Goal: Information Seeking & Learning: Learn about a topic

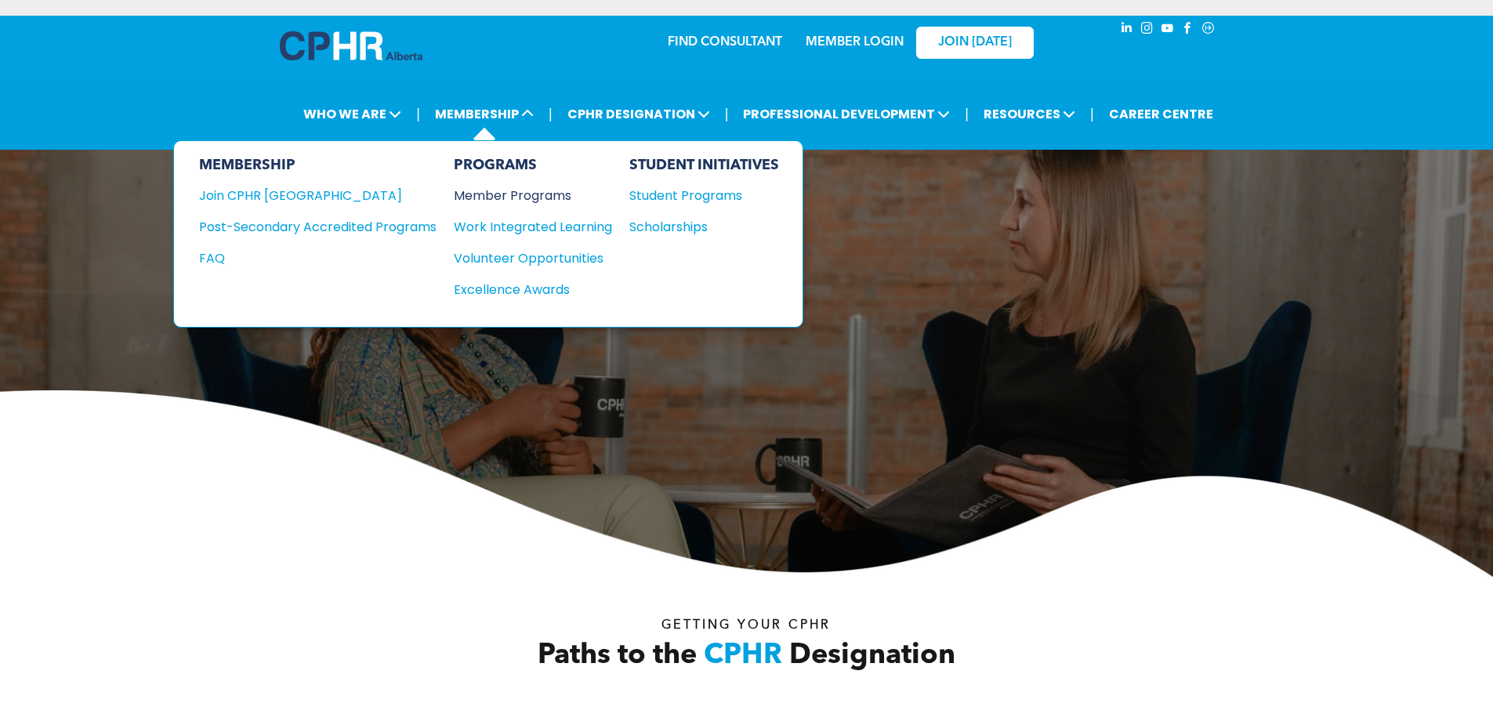
click at [522, 198] on div "Member Programs" at bounding box center [525, 196] width 143 height 20
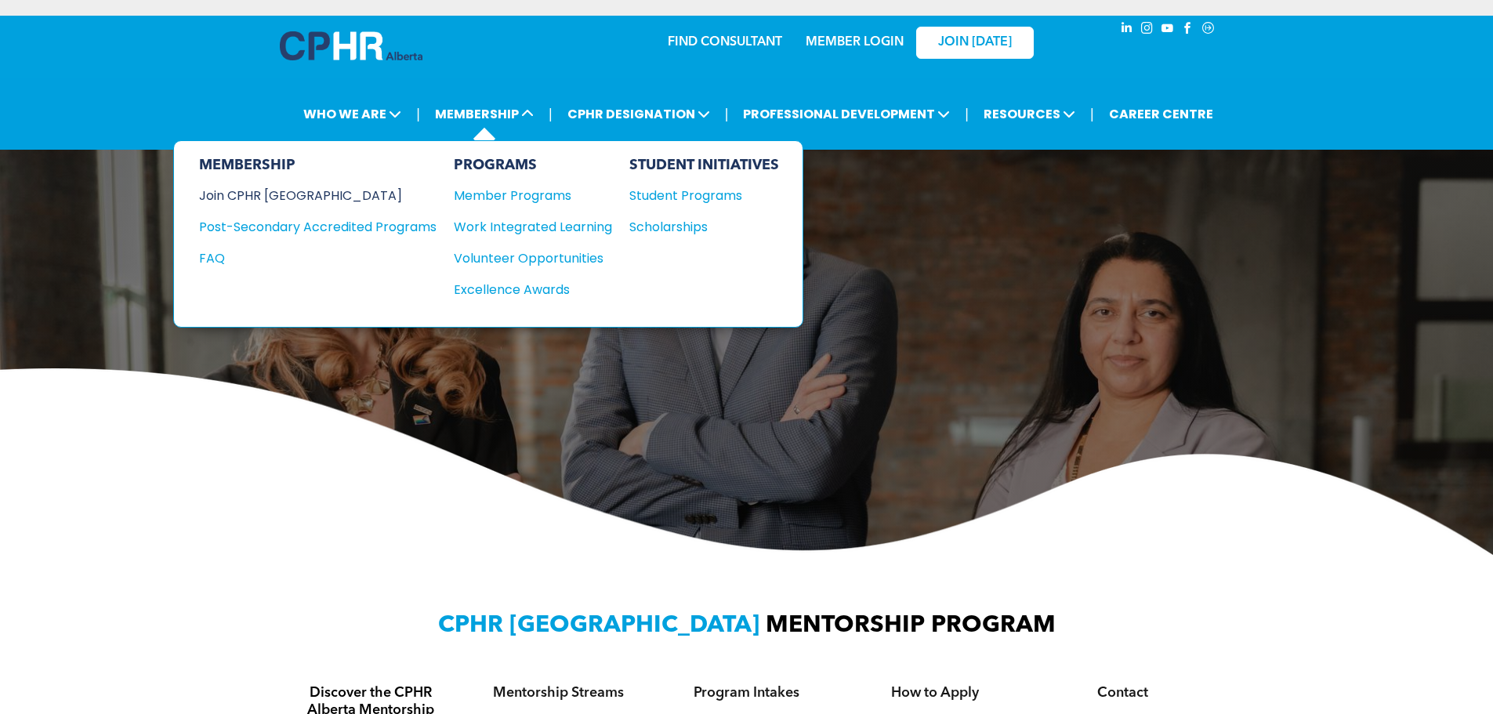
click at [291, 195] on div "Join CPHR [GEOGRAPHIC_DATA]" at bounding box center [306, 196] width 214 height 20
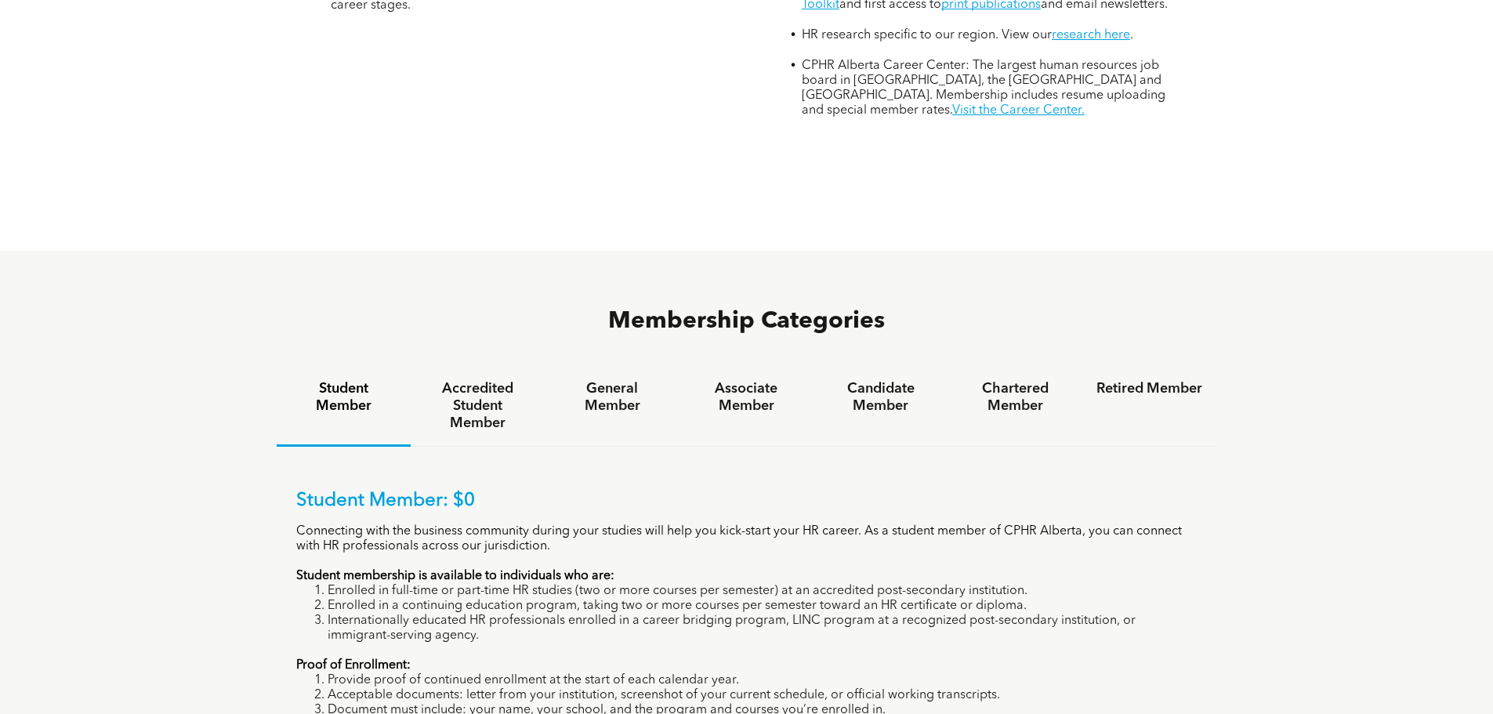
scroll to position [862, 0]
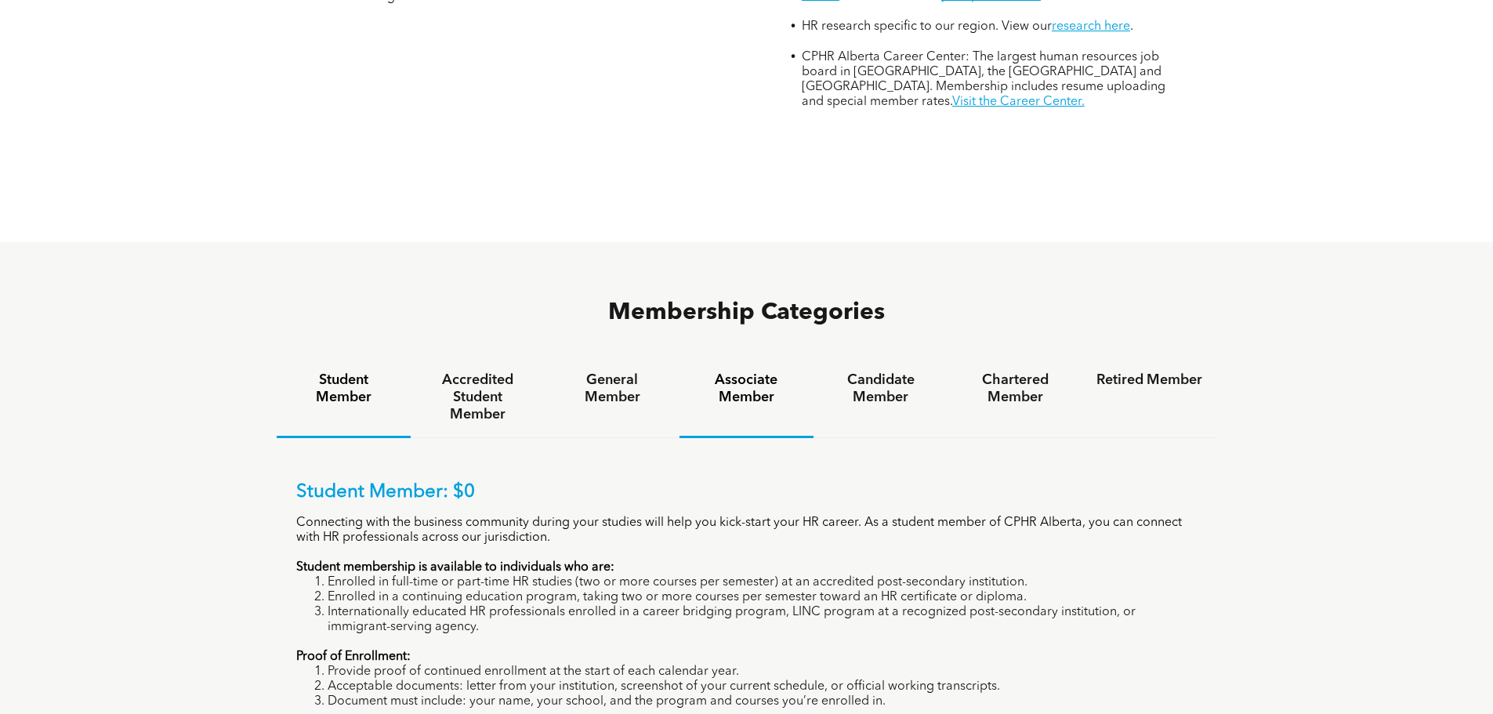
click at [744, 372] on h4 "Associate Member" at bounding box center [747, 389] width 106 height 34
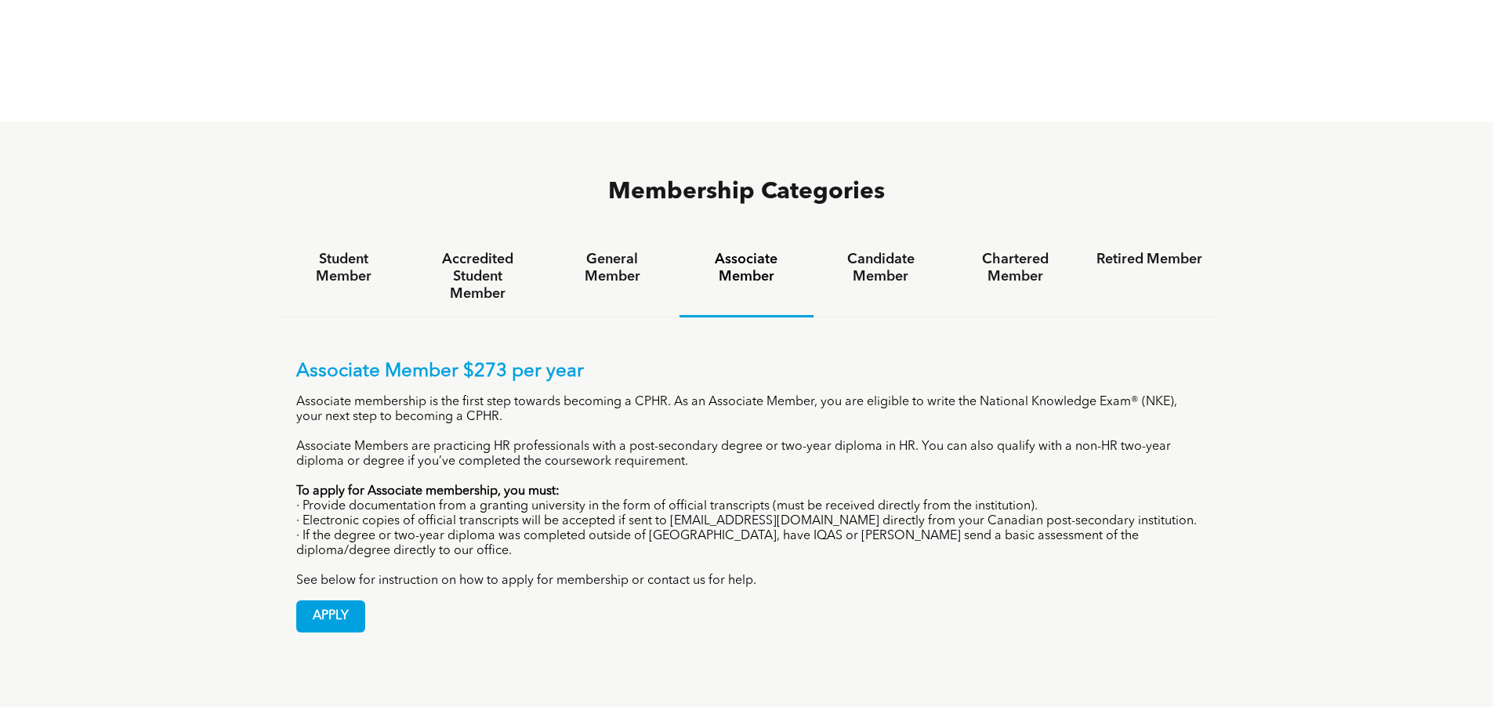
scroll to position [1019, 0]
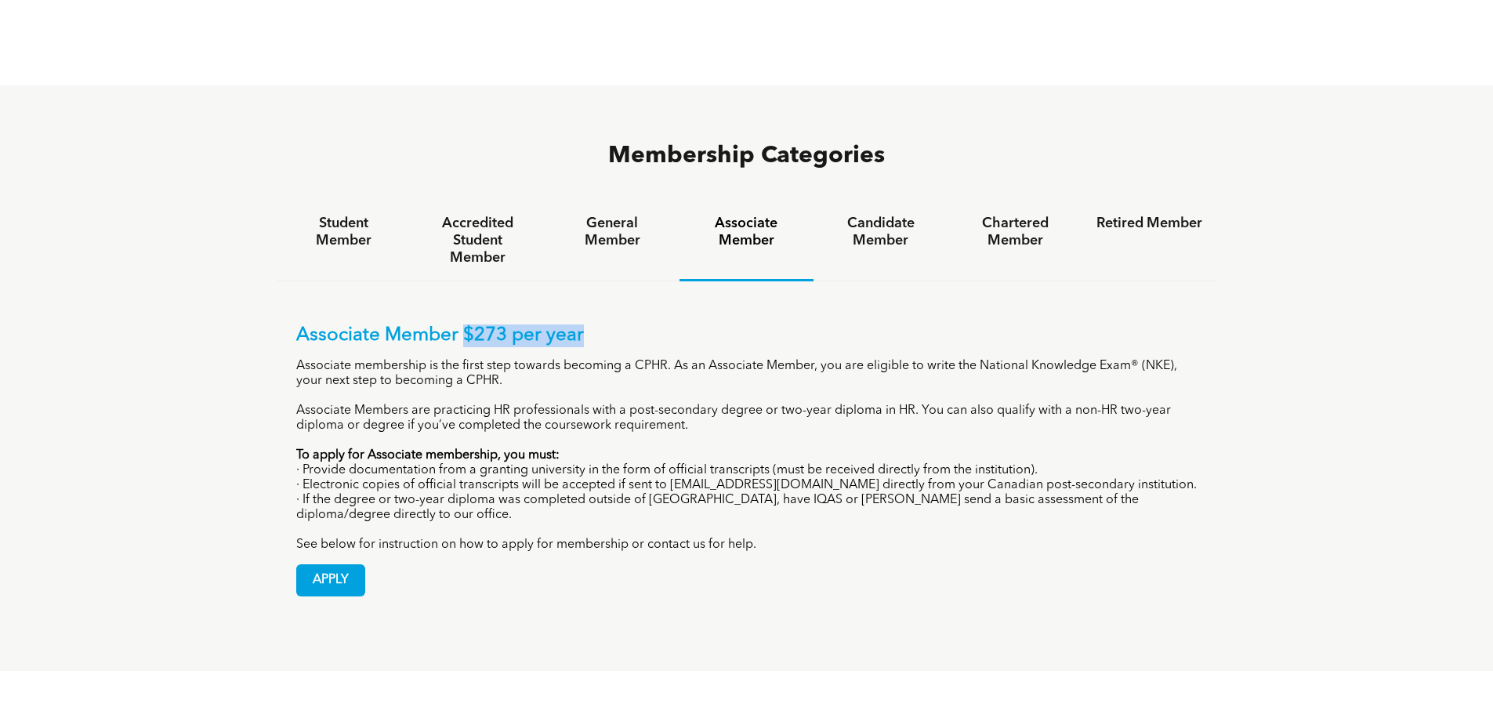
drag, startPoint x: 626, startPoint y: 267, endPoint x: 463, endPoint y: 259, distance: 162.5
click at [463, 281] on div "Associate Member $273 per year Associate membership is the first step towards b…" at bounding box center [747, 448] width 941 height 335
click at [708, 359] on p "Associate membership is the first step towards becoming a CPHR. As an Associate…" at bounding box center [747, 374] width 902 height 30
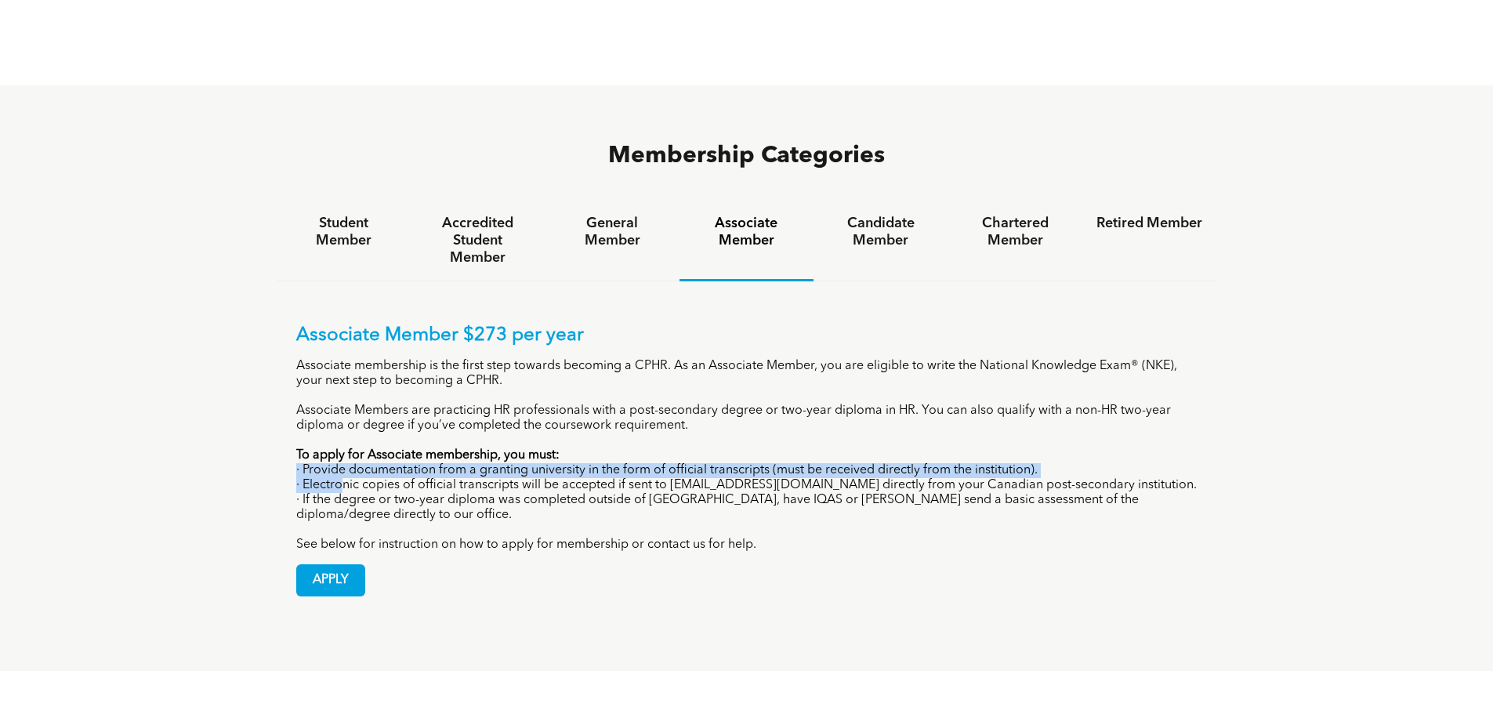
drag, startPoint x: 342, startPoint y: 415, endPoint x: 575, endPoint y: 400, distance: 234.1
click at [575, 400] on div "Associate Member $273 per year Associate membership is the first step towards b…" at bounding box center [747, 439] width 902 height 228
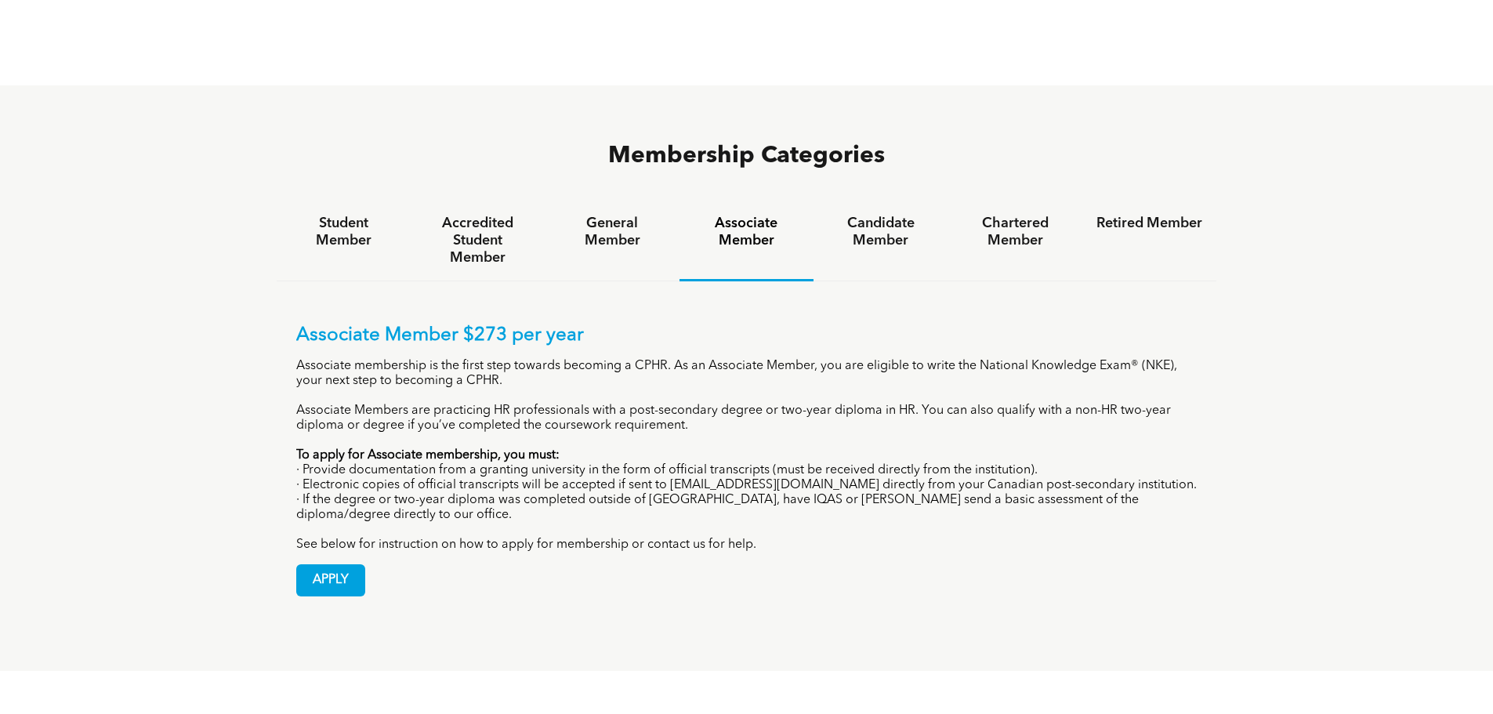
drag, startPoint x: 997, startPoint y: 479, endPoint x: 949, endPoint y: 473, distance: 49.0
click at [996, 538] on p "See below for instruction on how to apply for membership or contact us for help." at bounding box center [747, 545] width 902 height 15
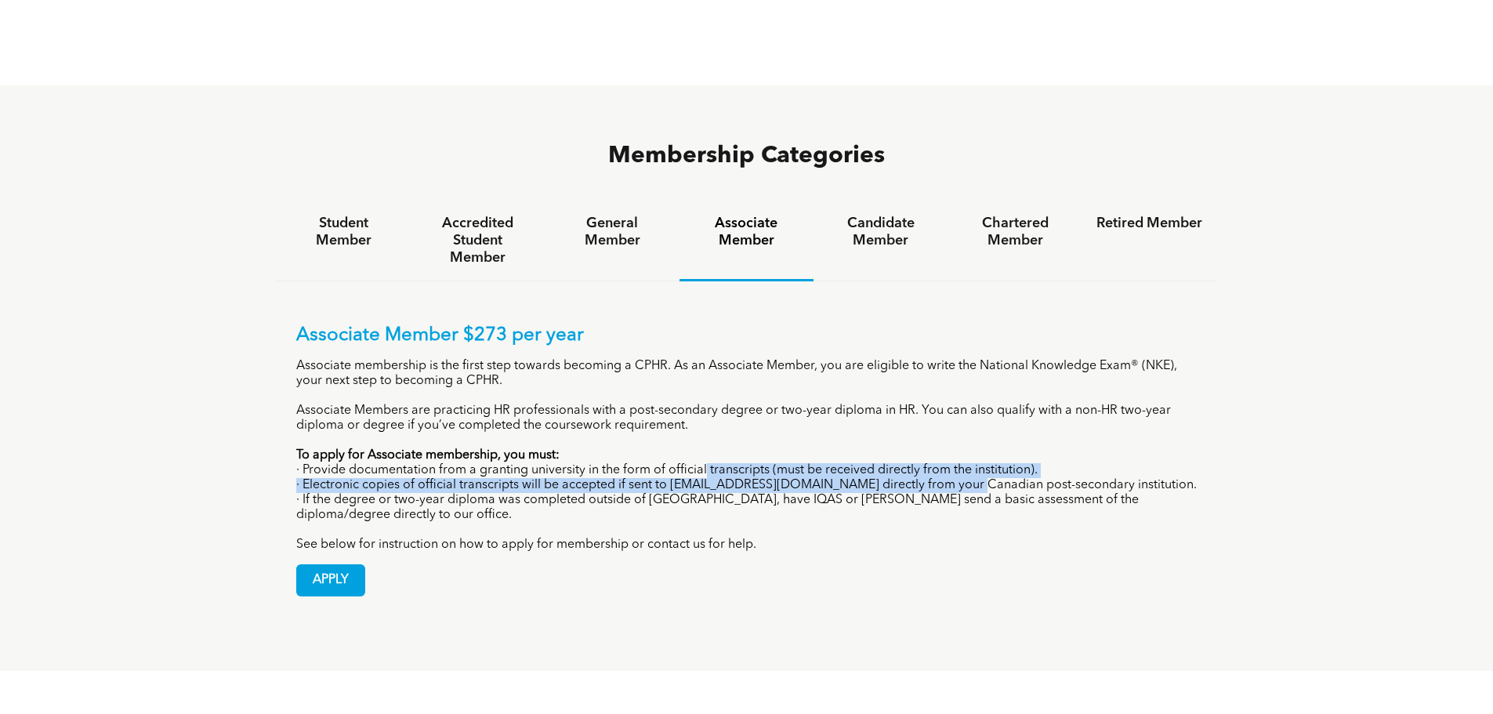
drag, startPoint x: 951, startPoint y: 415, endPoint x: 698, endPoint y: 402, distance: 253.6
click at [700, 402] on div "Associate Member $273 per year Associate membership is the first step towards b…" at bounding box center [747, 439] width 902 height 228
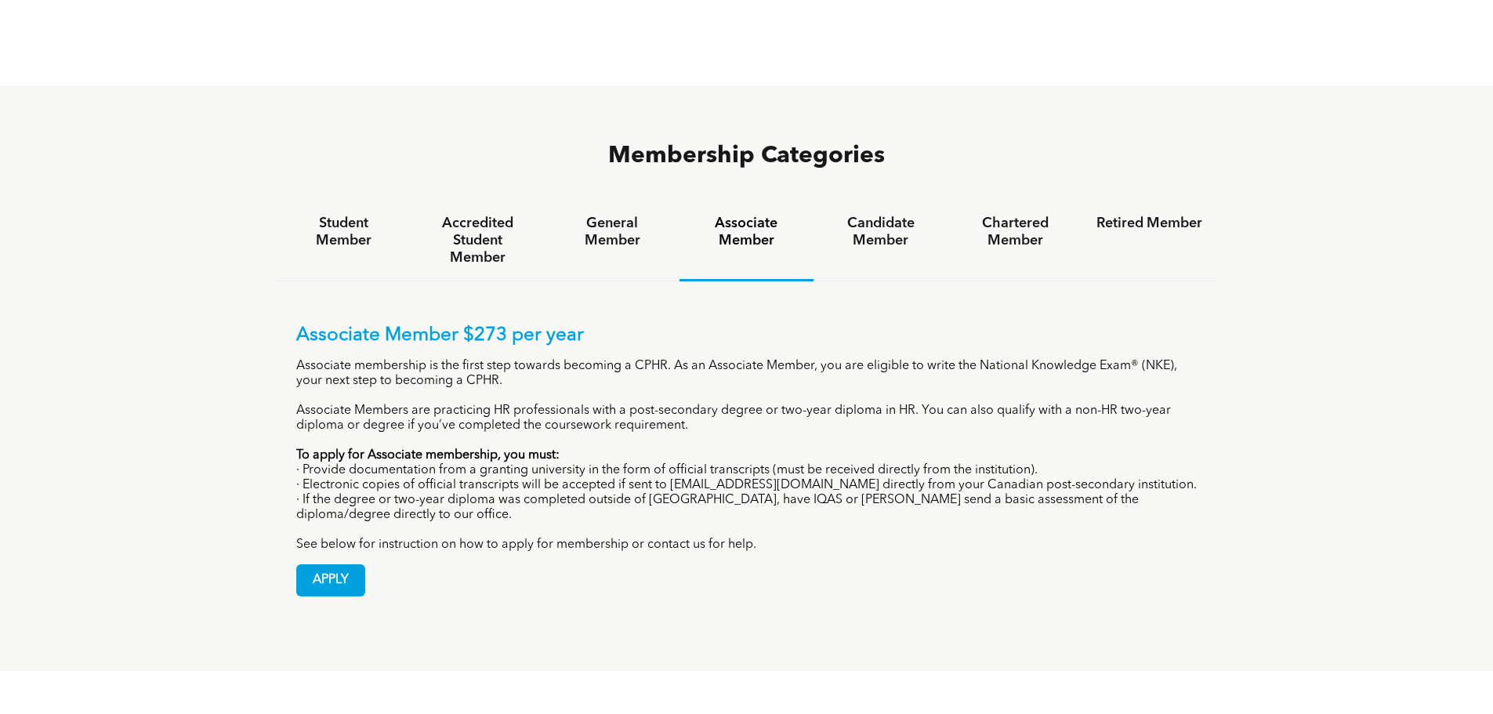
click at [600, 538] on p "See below for instruction on how to apply for membership or contact us for help." at bounding box center [747, 545] width 902 height 15
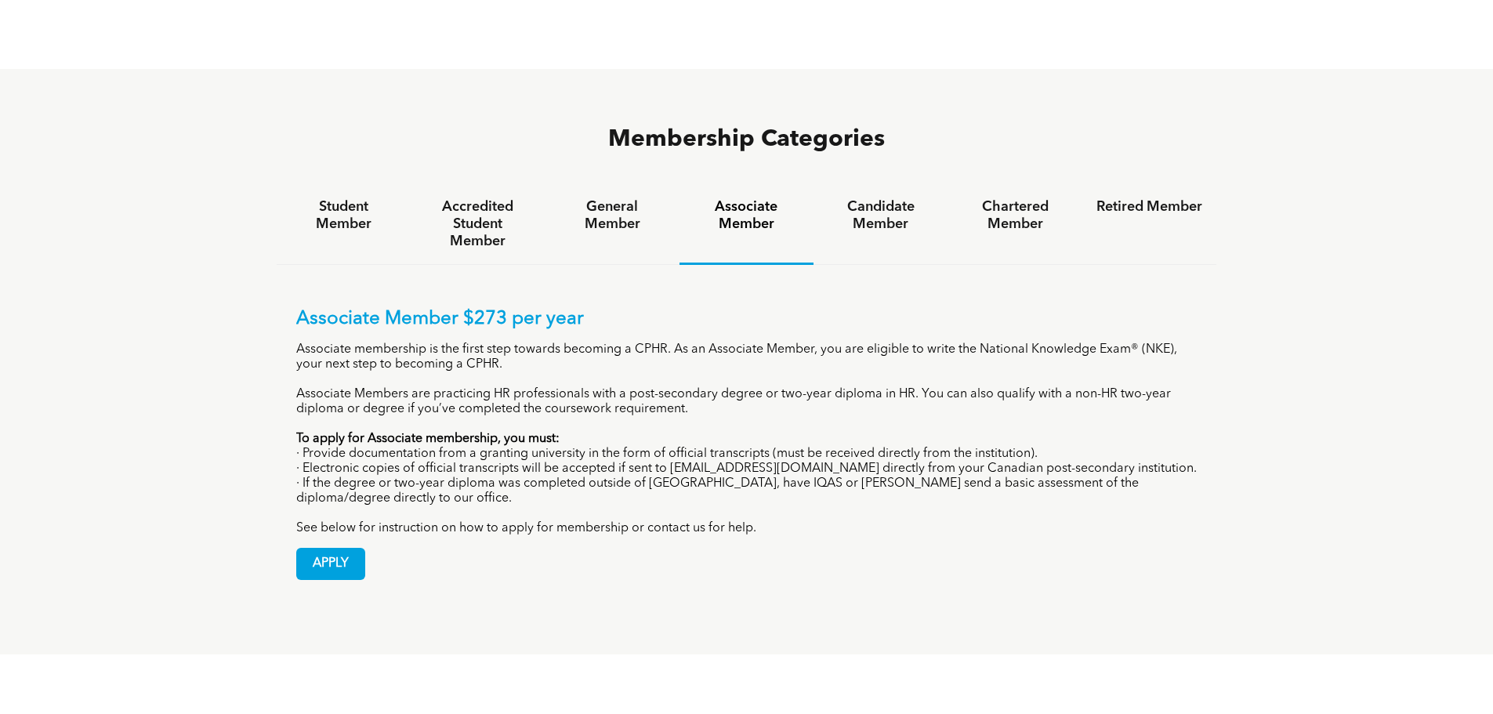
scroll to position [1098, 0]
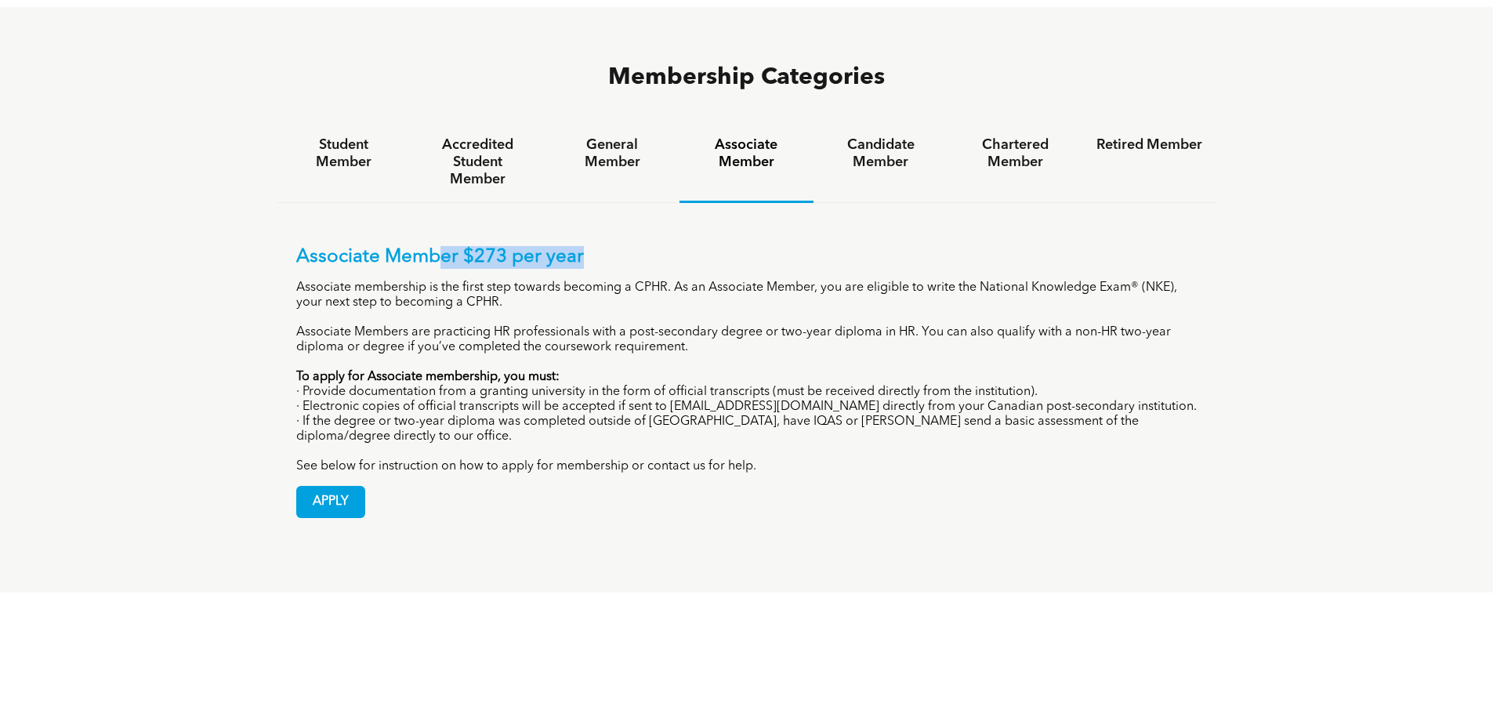
drag, startPoint x: 597, startPoint y: 185, endPoint x: 444, endPoint y: 198, distance: 153.4
click at [444, 246] on p "Associate Member $273 per year" at bounding box center [747, 257] width 902 height 23
click at [726, 246] on p "Associate Member $273 per year" at bounding box center [747, 257] width 902 height 23
drag, startPoint x: 602, startPoint y: 199, endPoint x: 467, endPoint y: 204, distance: 134.9
click at [467, 246] on p "Associate Member $273 per year" at bounding box center [747, 257] width 902 height 23
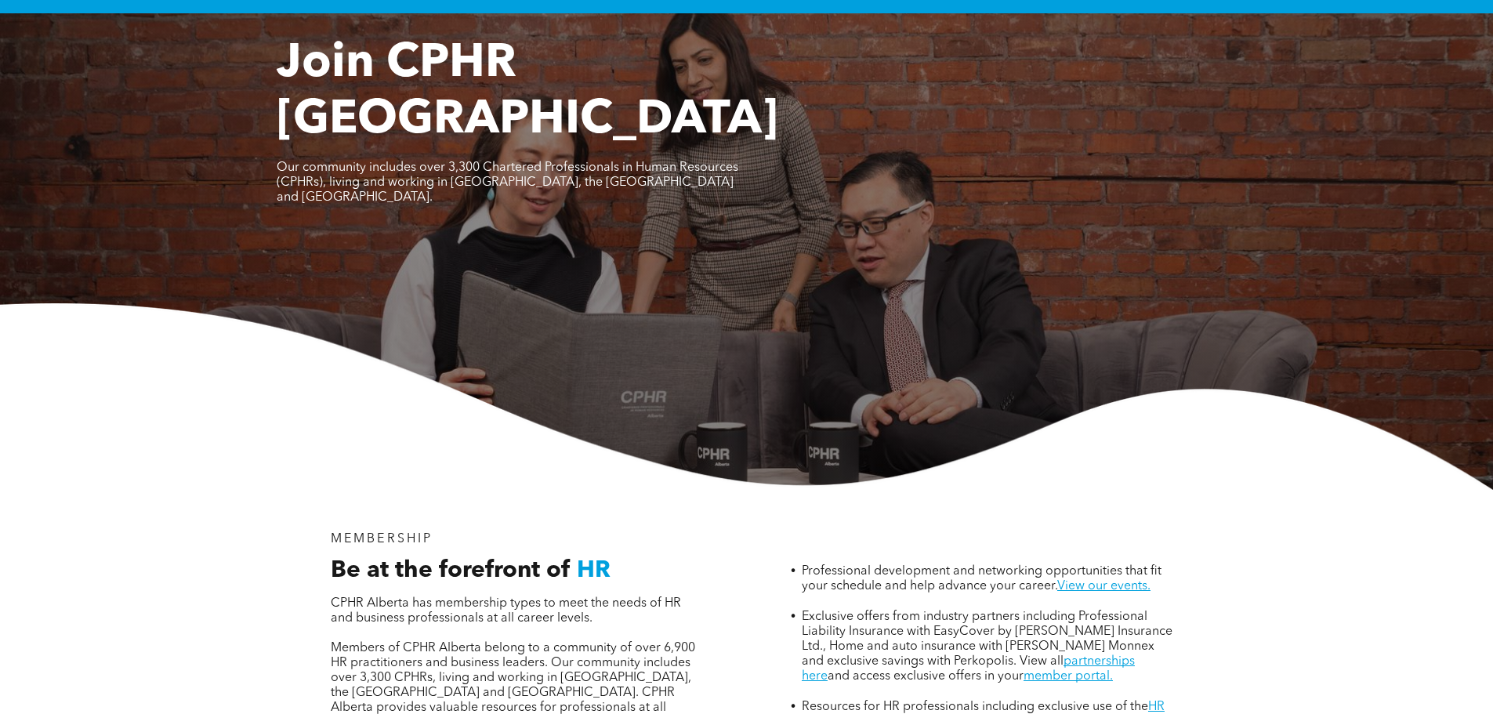
scroll to position [78, 0]
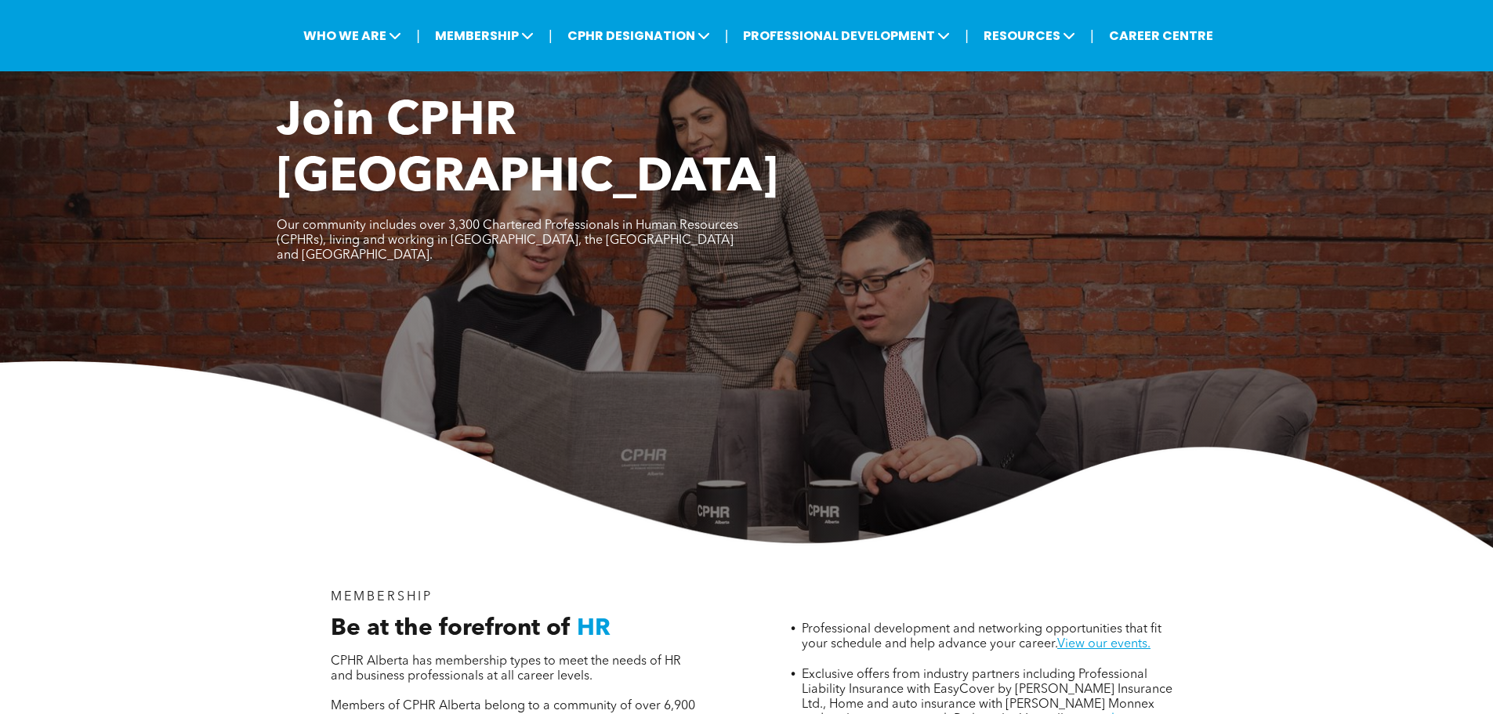
click at [315, 455] on img at bounding box center [746, 454] width 1493 height 187
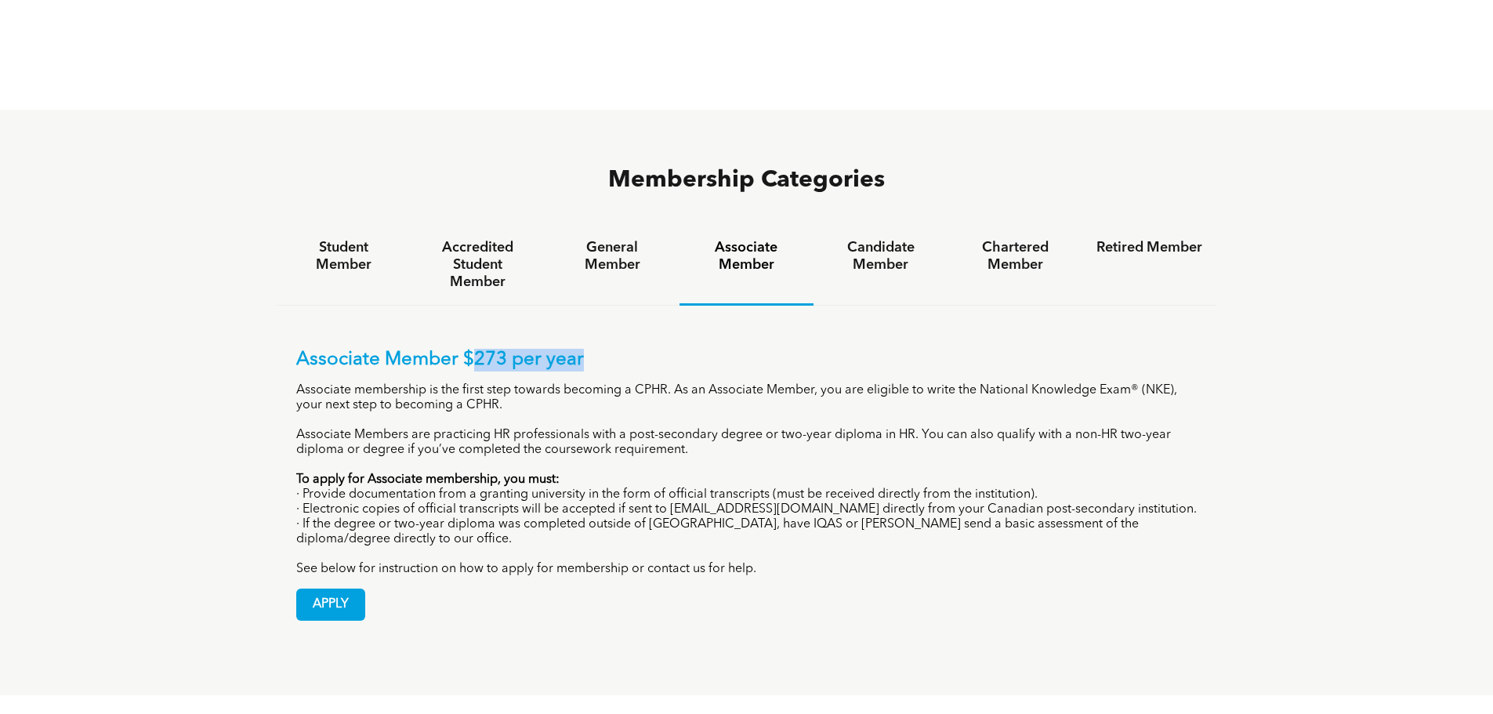
scroll to position [1019, 0]
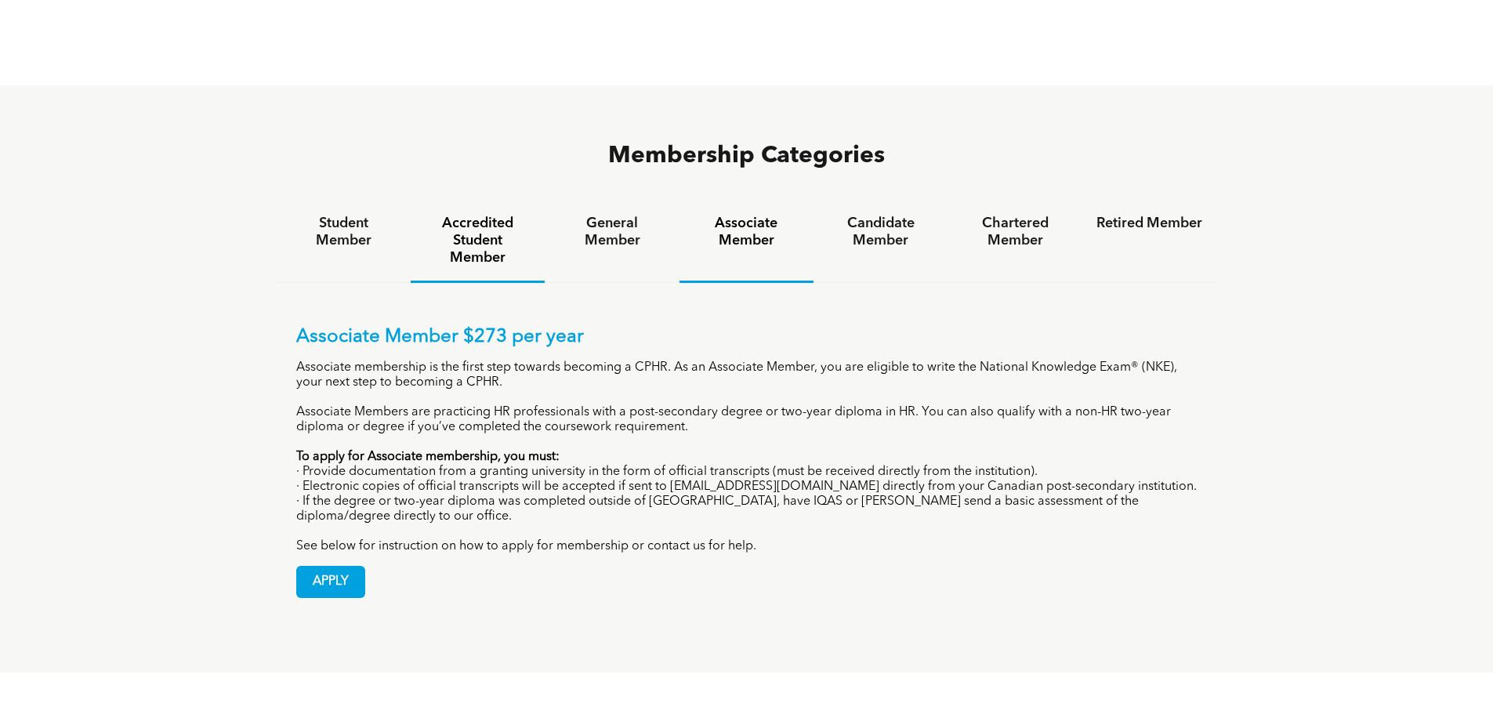
click at [448, 215] on h4 "Accredited Student Member" at bounding box center [478, 241] width 106 height 52
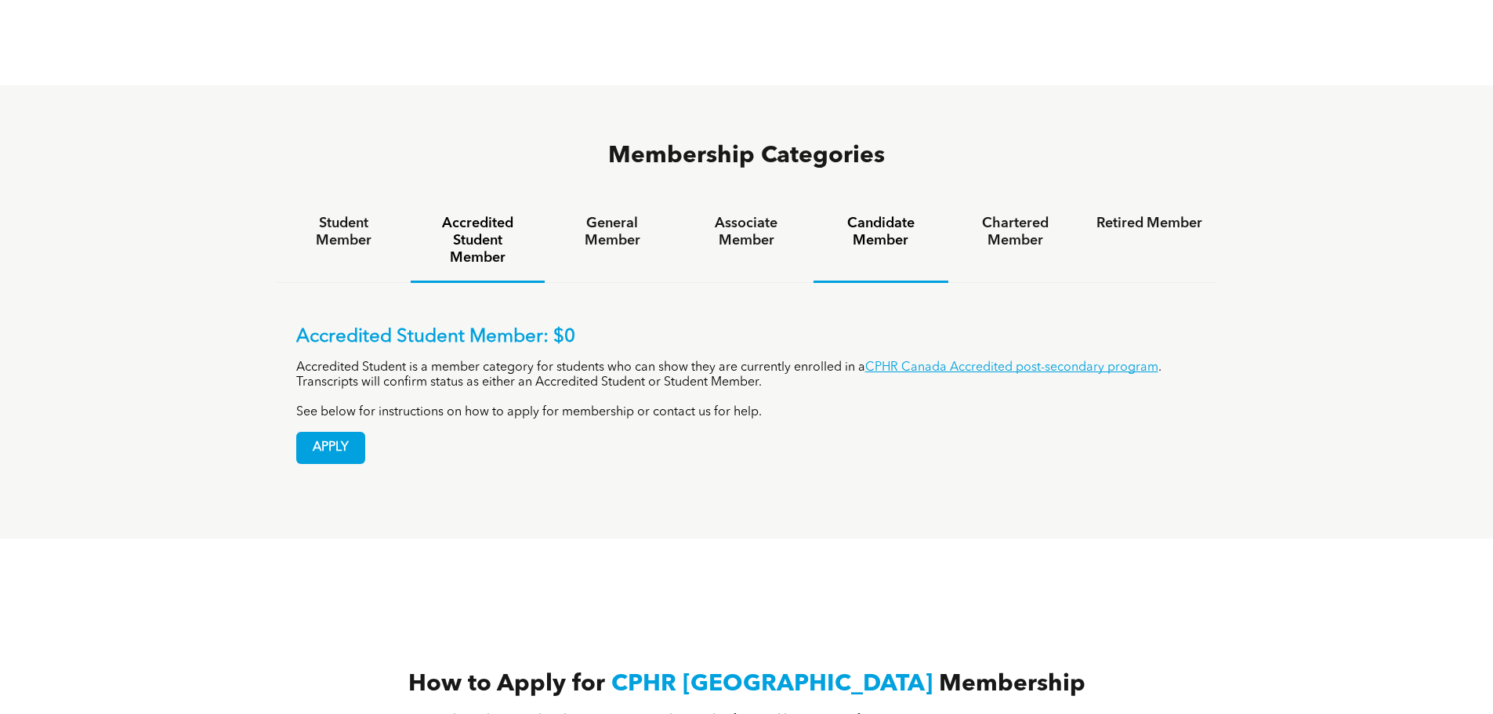
drag, startPoint x: 862, startPoint y: 180, endPoint x: 851, endPoint y: 214, distance: 36.4
click at [862, 215] on h4 "Candidate Member" at bounding box center [881, 232] width 106 height 34
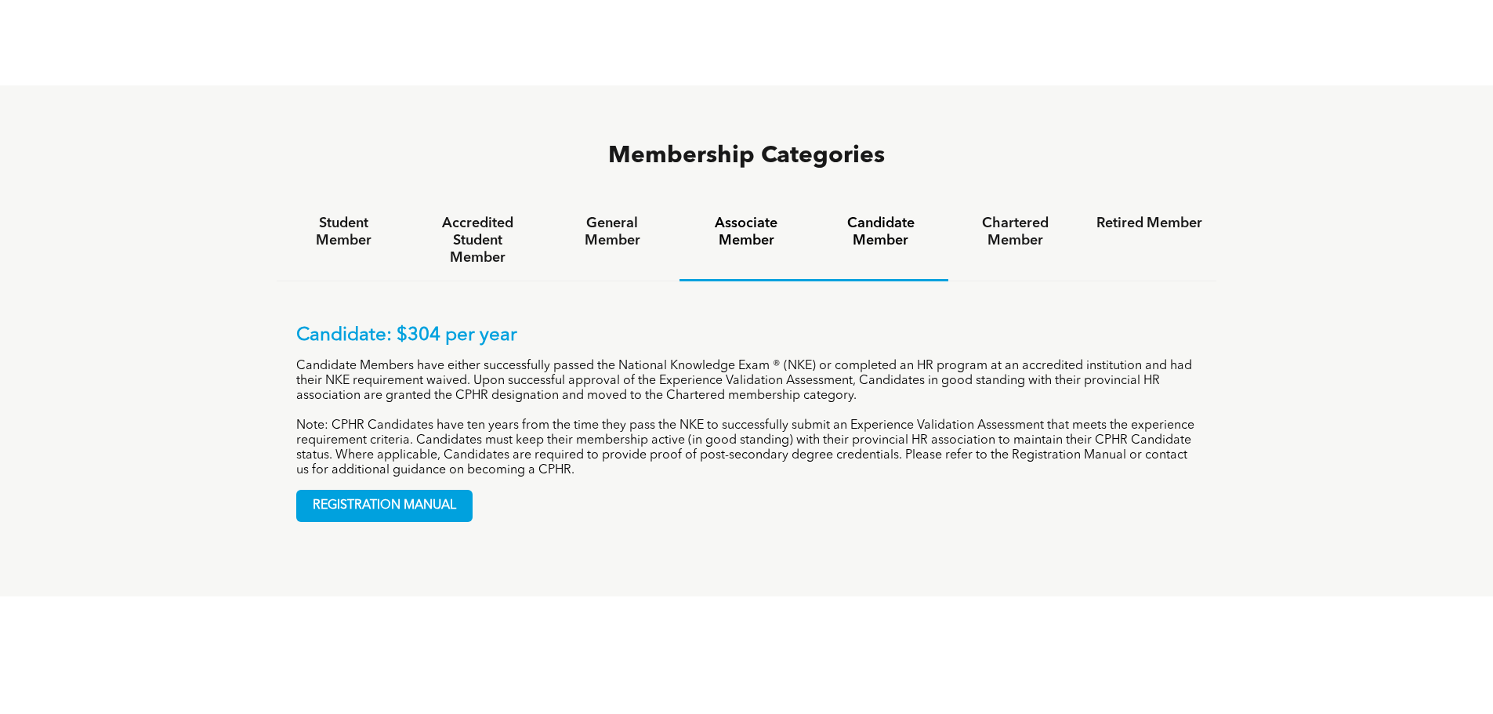
click at [741, 215] on h4 "Associate Member" at bounding box center [747, 232] width 106 height 34
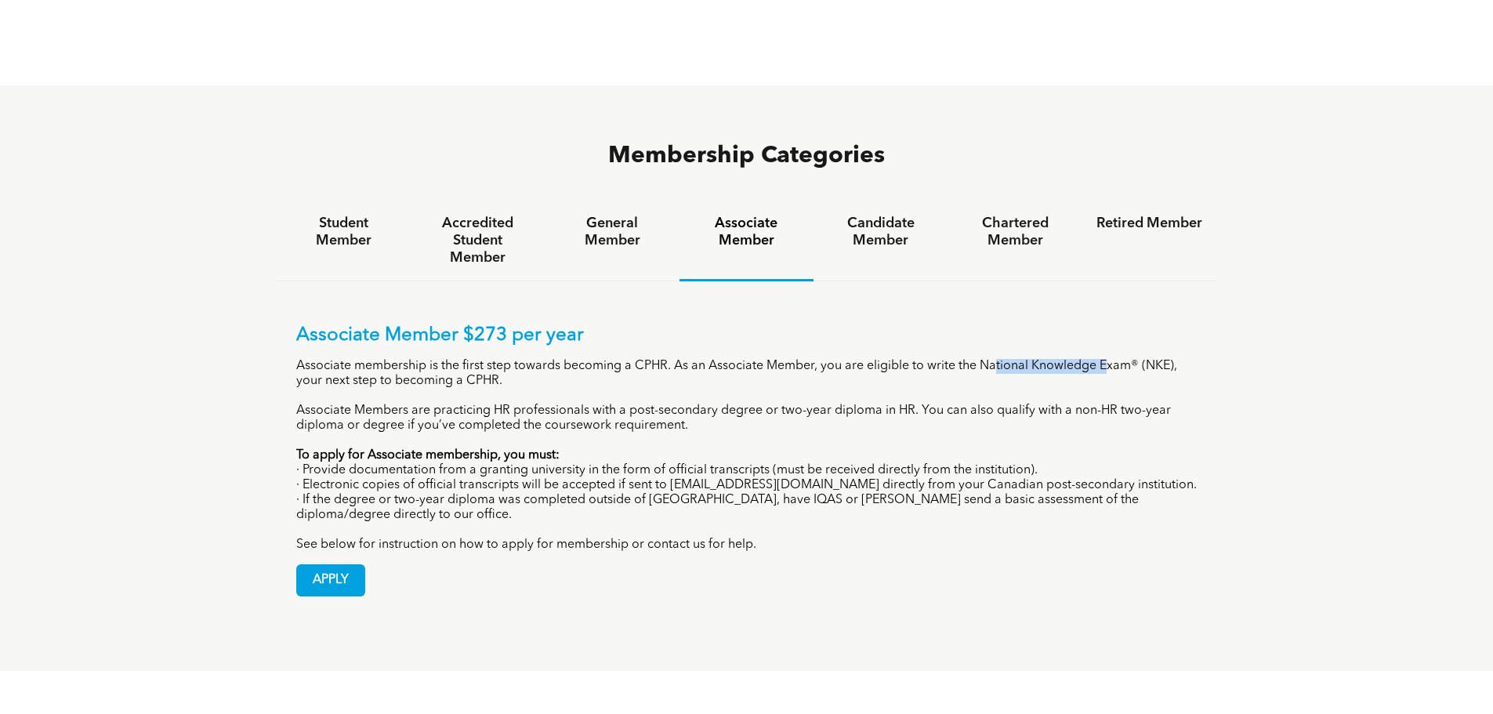
drag, startPoint x: 996, startPoint y: 309, endPoint x: 1127, endPoint y: 310, distance: 130.1
click at [1112, 359] on p "Associate membership is the first step towards becoming a CPHR. As an Associate…" at bounding box center [747, 374] width 902 height 30
click at [1377, 345] on div "Membership Categories Student Member Accredited Student Member General Member A…" at bounding box center [746, 378] width 1493 height 586
